Goal: Information Seeking & Learning: Learn about a topic

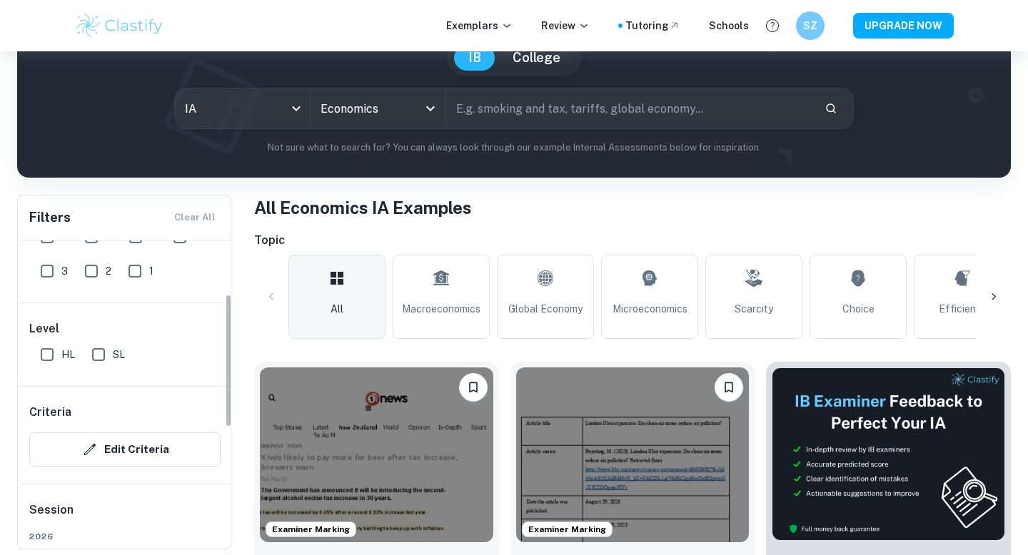
scroll to position [46, 0]
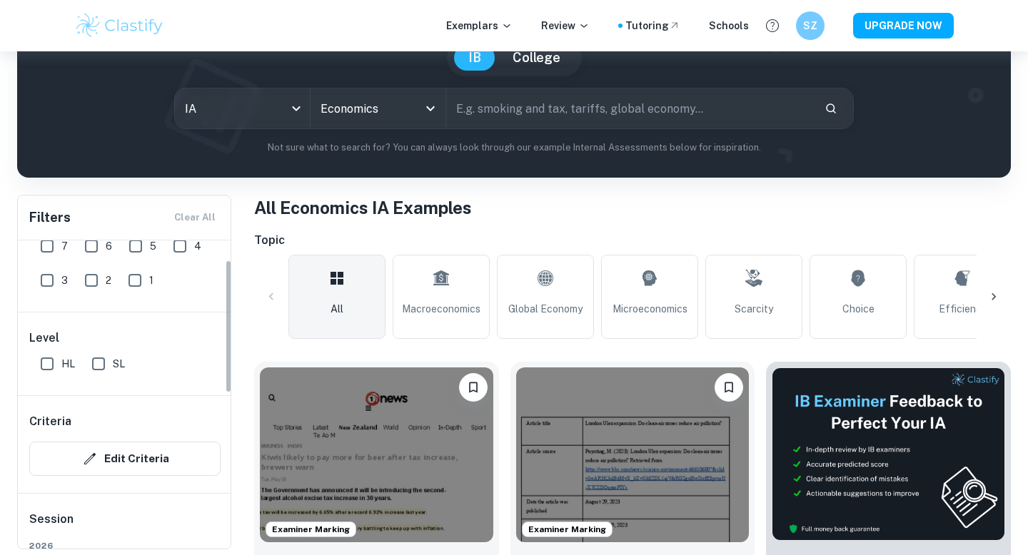
click at [49, 360] on input "HL" at bounding box center [47, 364] width 29 height 29
checkbox input "true"
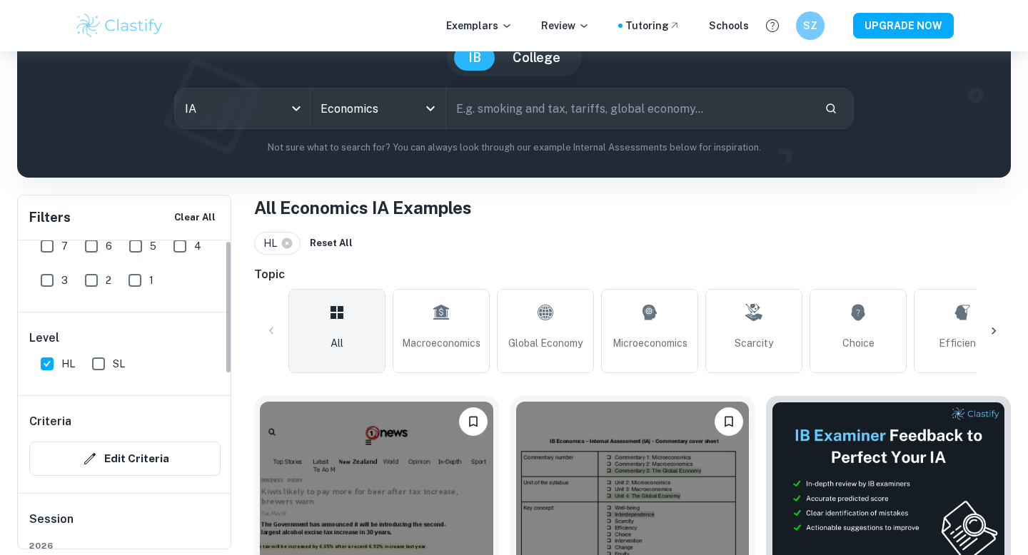
scroll to position [0, 0]
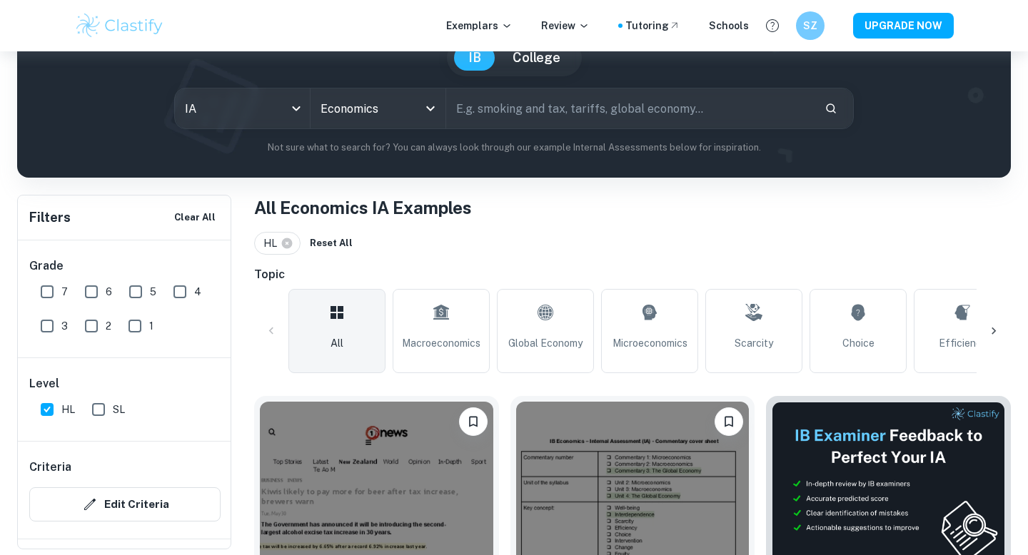
click at [39, 286] on input "7" at bounding box center [47, 292] width 29 height 29
checkbox input "true"
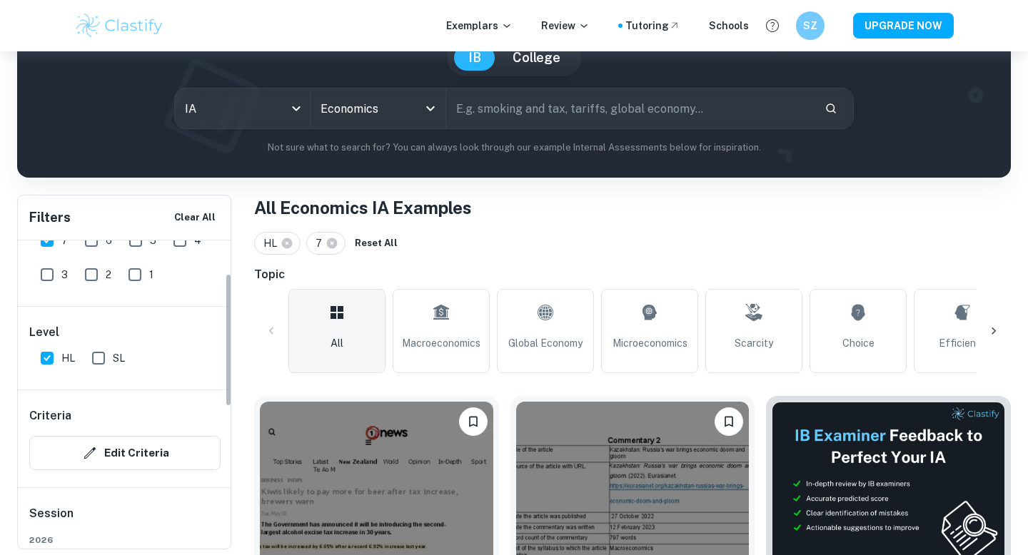
scroll to position [77, 0]
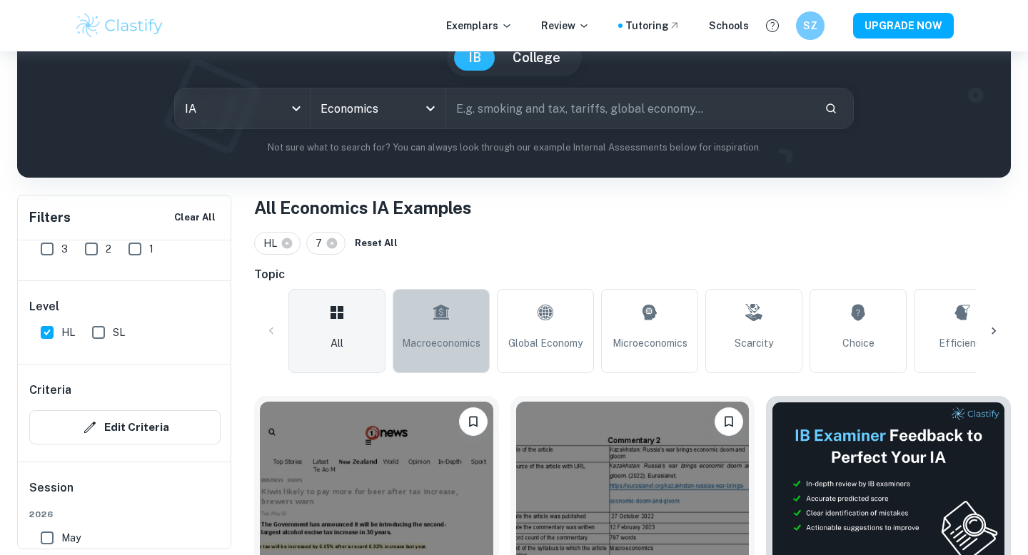
click at [434, 331] on link "Macroeconomics" at bounding box center [441, 331] width 97 height 84
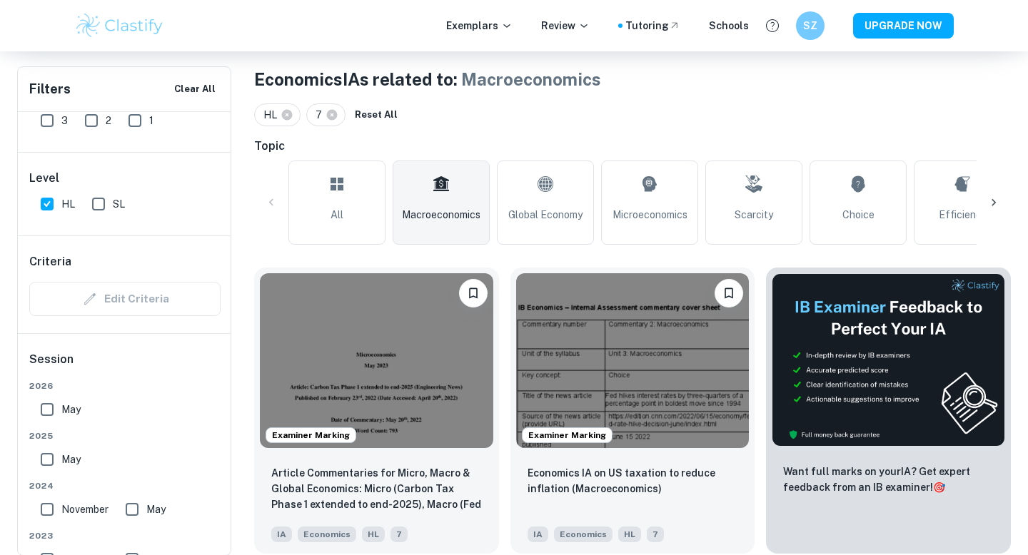
scroll to position [320, 0]
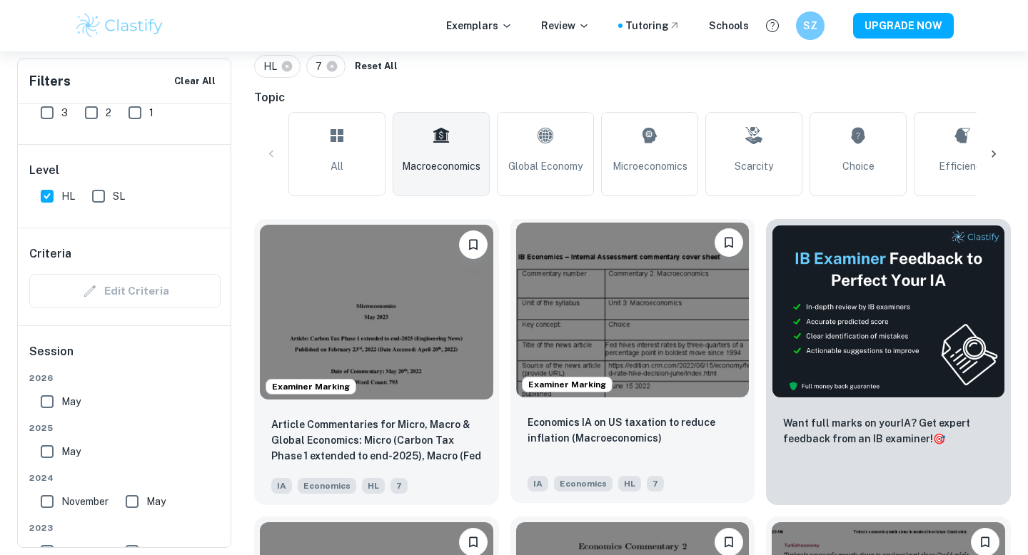
click at [577, 307] on img at bounding box center [632, 310] width 233 height 175
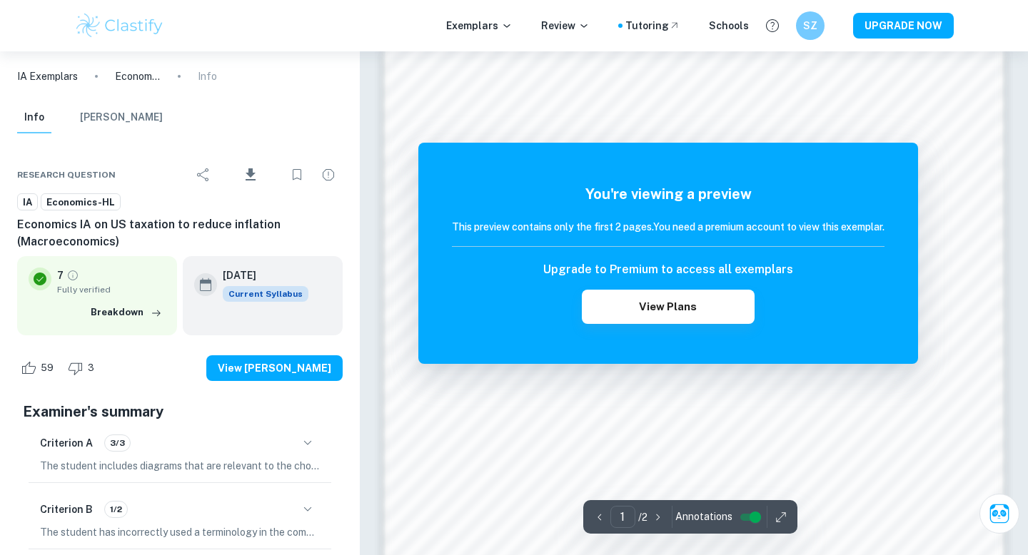
scroll to position [553, 0]
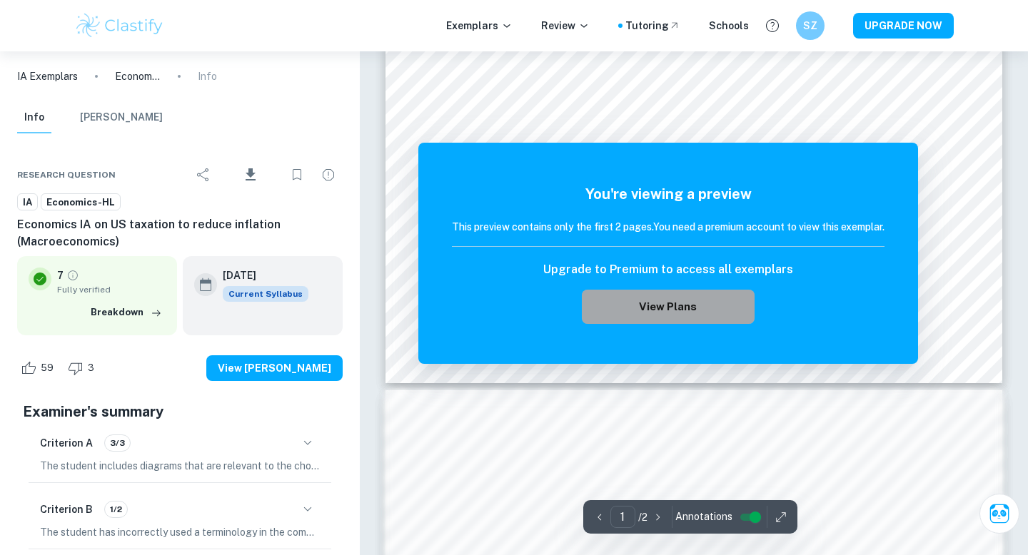
click at [637, 310] on button "View Plans" at bounding box center [668, 307] width 173 height 34
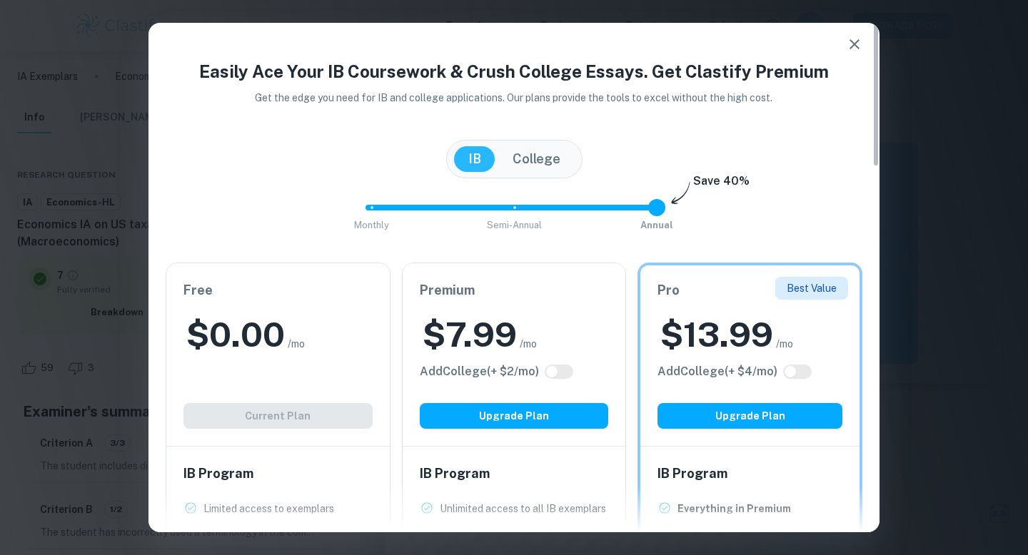
click at [852, 39] on icon "button" at bounding box center [854, 44] width 17 height 17
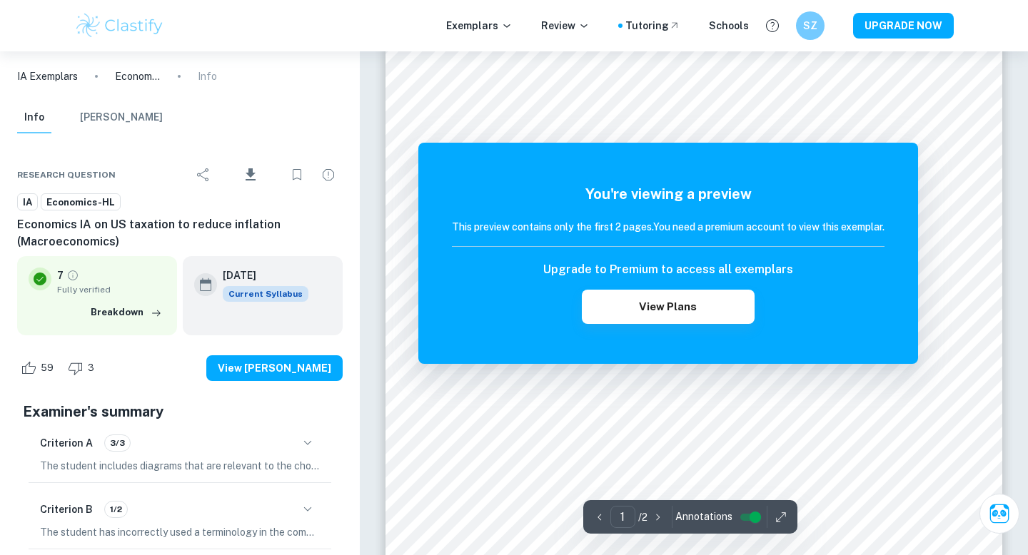
scroll to position [219, 0]
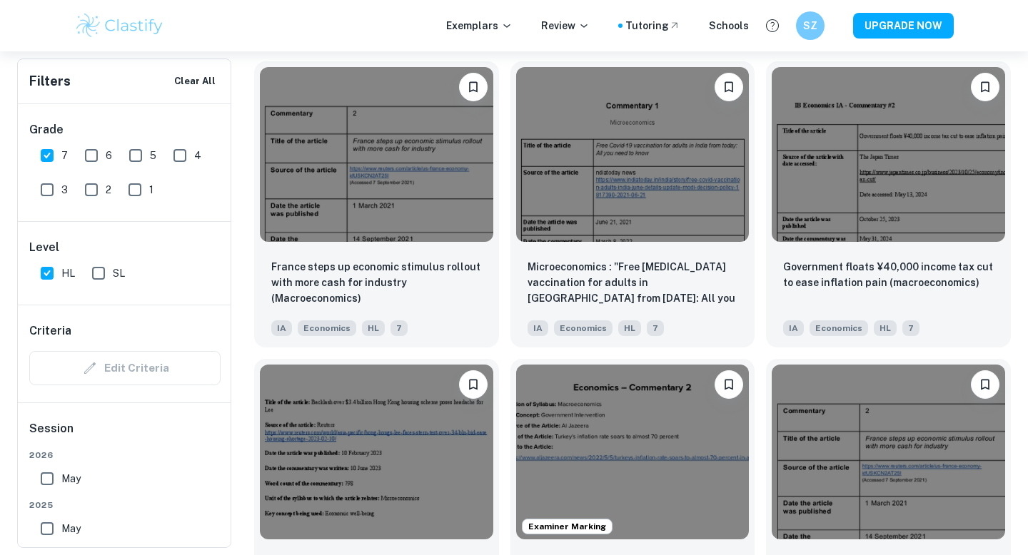
scroll to position [1380, 0]
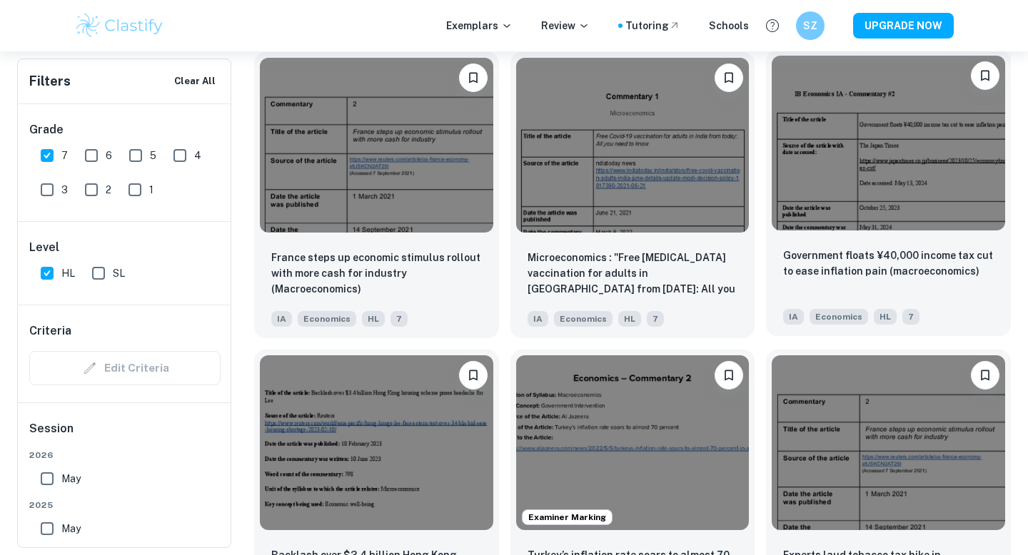
click at [794, 183] on img at bounding box center [888, 143] width 233 height 175
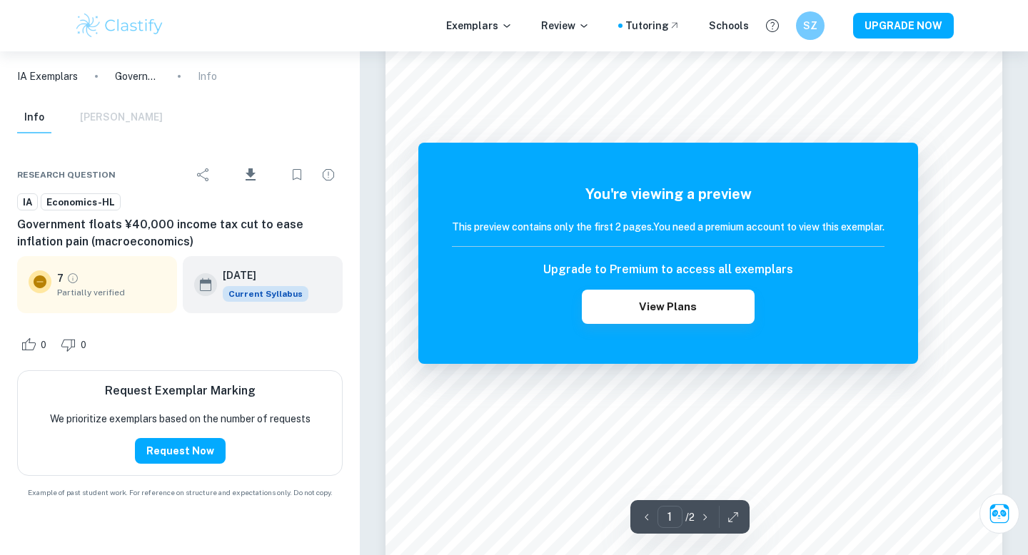
scroll to position [86, 0]
